Goal: Task Accomplishment & Management: Manage account settings

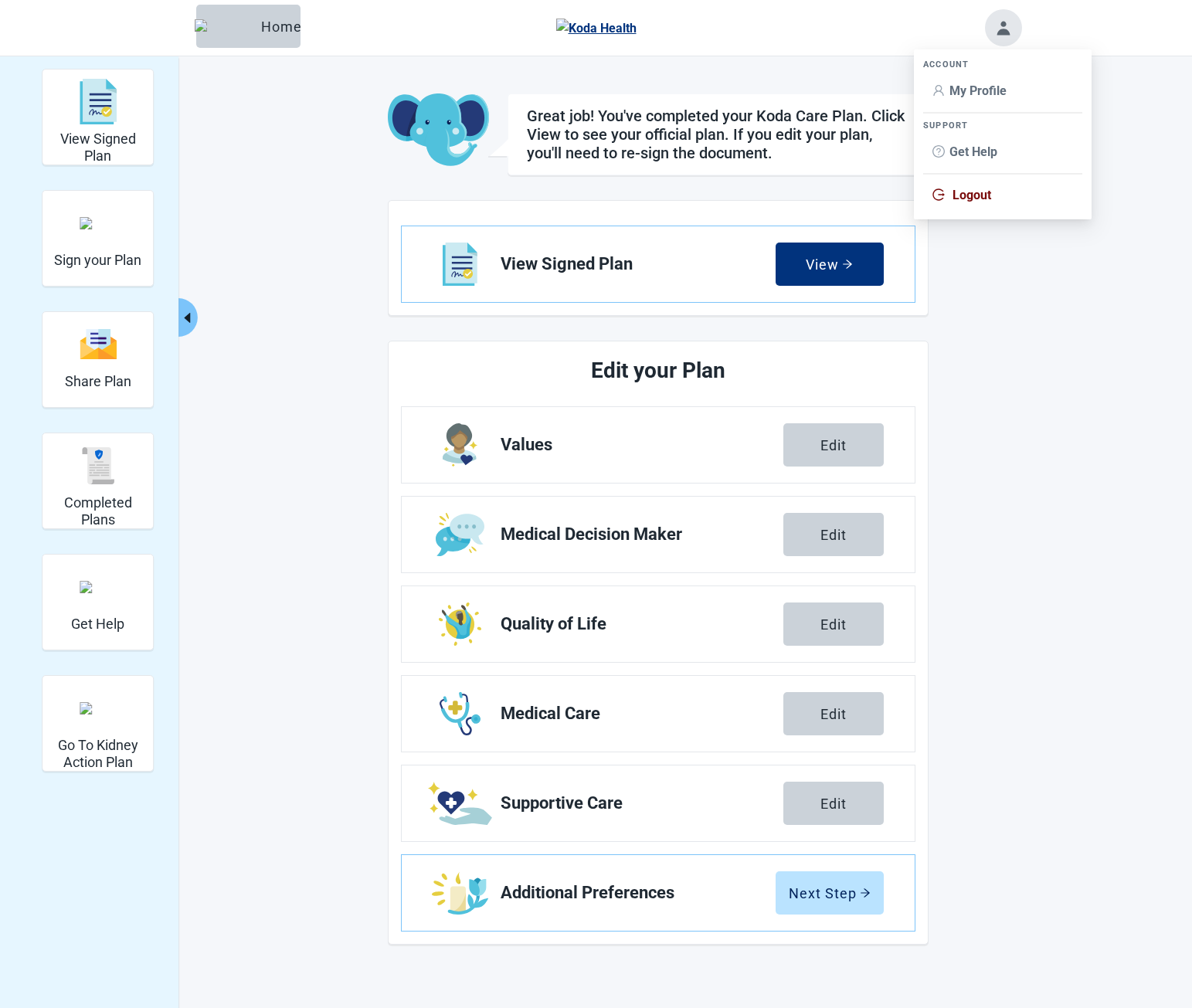
click at [982, 95] on span "My Profile" at bounding box center [978, 91] width 57 height 14
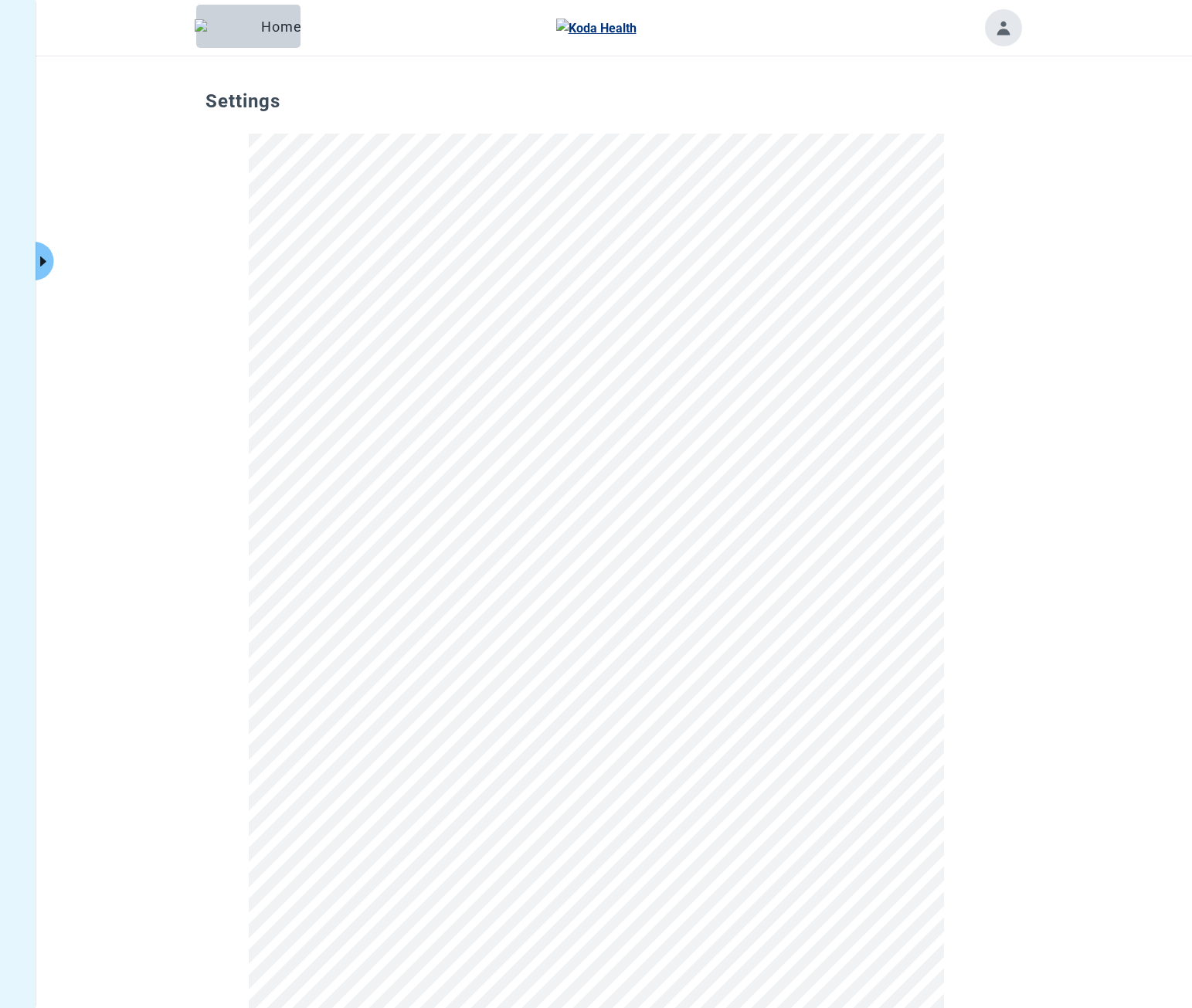
click at [1038, 383] on div "Settings" at bounding box center [596, 780] width 1192 height 1449
click at [55, 254] on div "Settings" at bounding box center [596, 803] width 1192 height 1494
click at [51, 255] on button "Click to view full menu" at bounding box center [43, 261] width 19 height 38
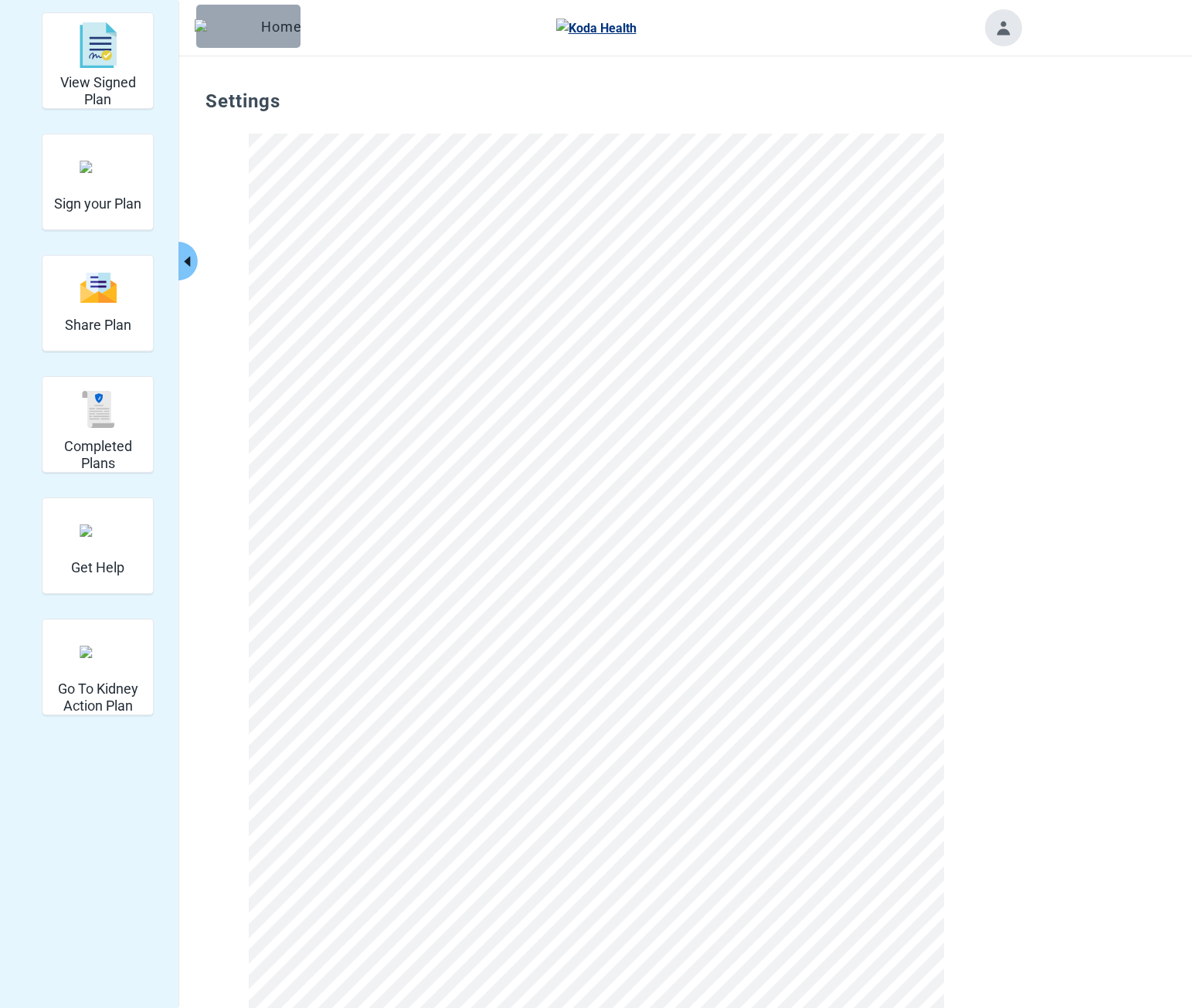
click at [242, 23] on div "Home" at bounding box center [248, 26] width 79 height 15
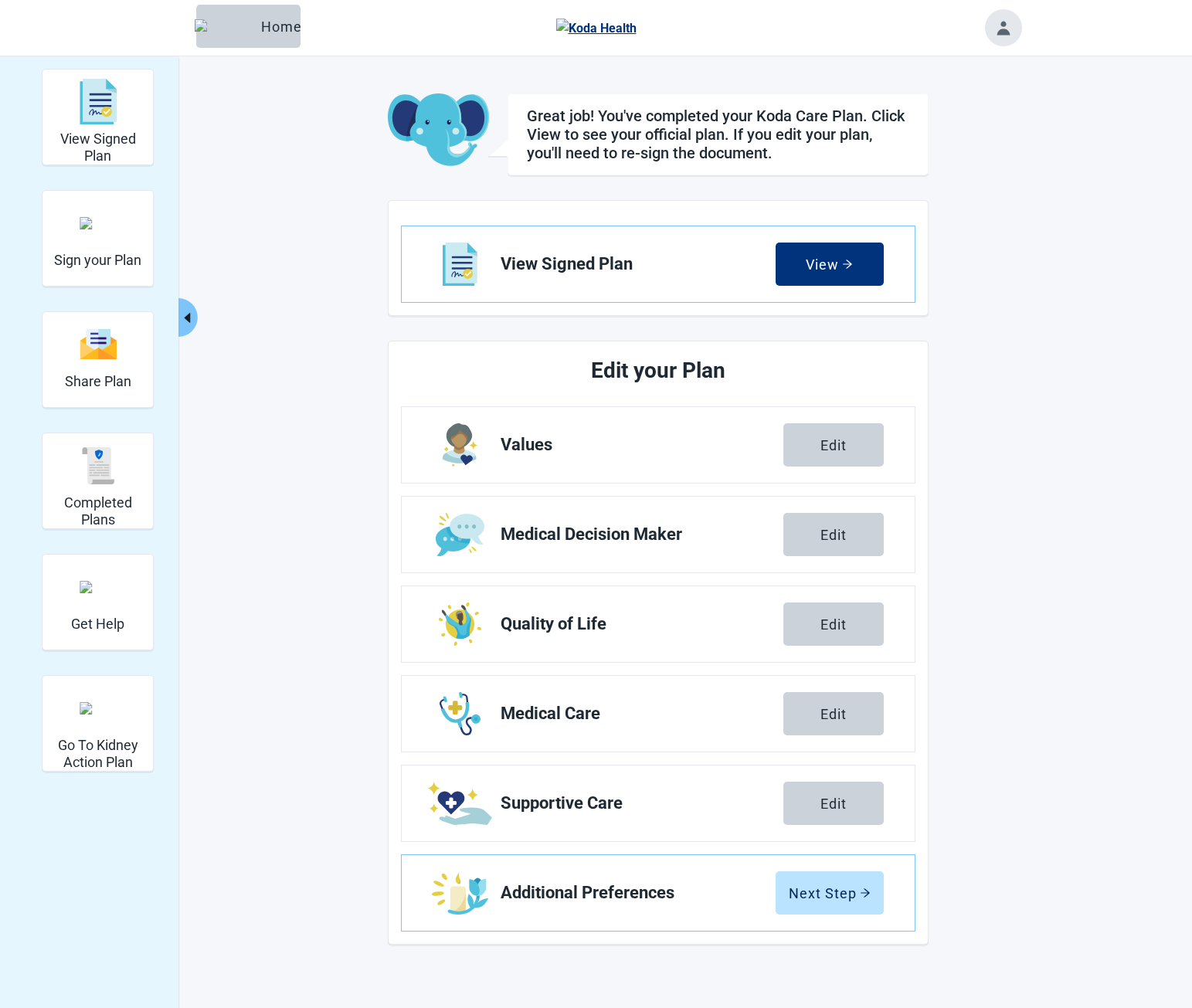
click at [1012, 15] on button "Toggle account menu" at bounding box center [1004, 28] width 37 height 37
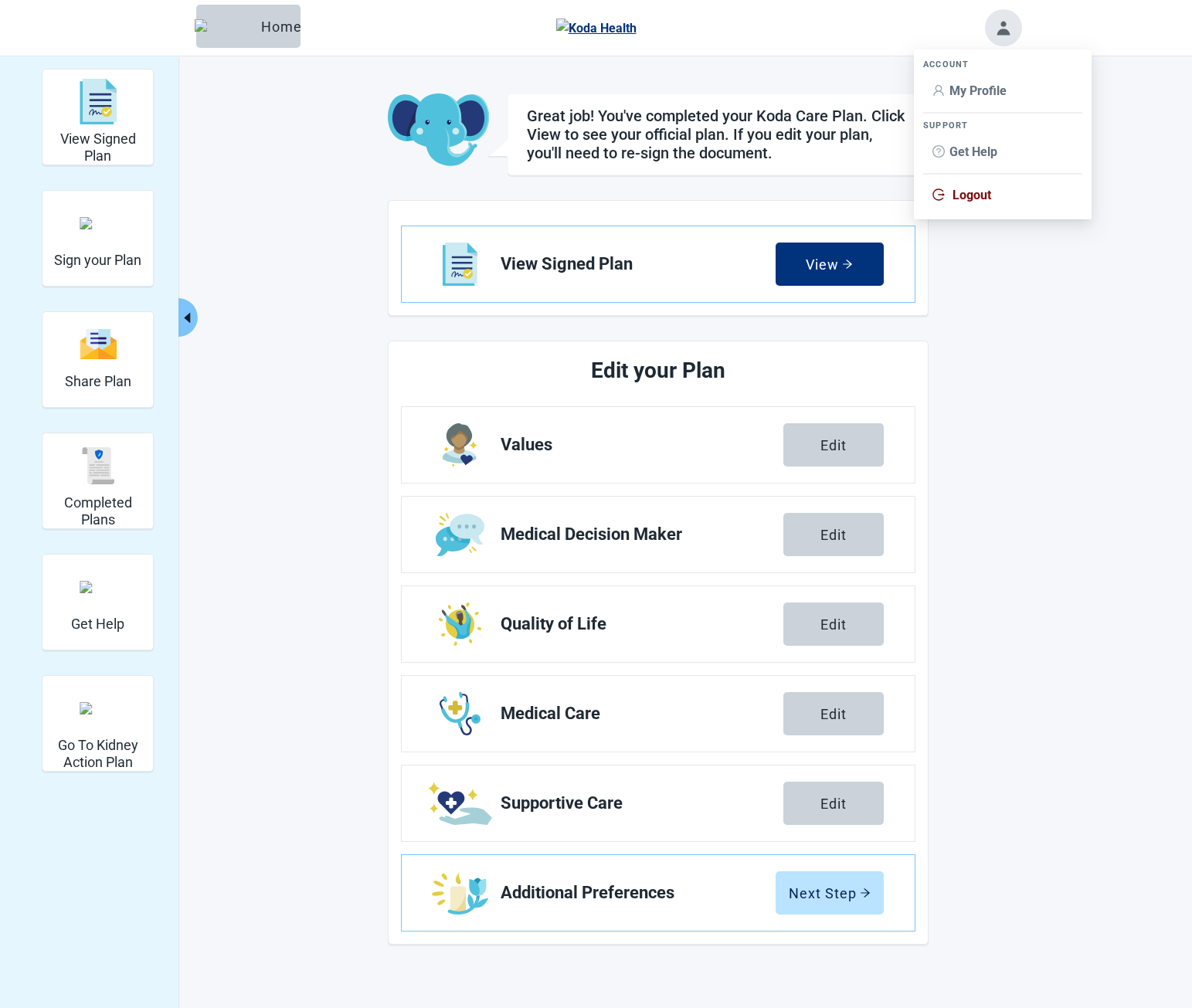
click at [957, 189] on span "Logout" at bounding box center [972, 195] width 38 height 14
